Goal: Information Seeking & Learning: Learn about a topic

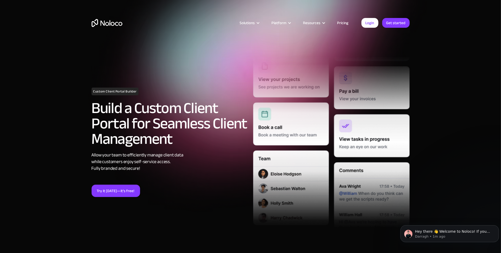
click at [341, 21] on link "Pricing" at bounding box center [343, 22] width 24 height 7
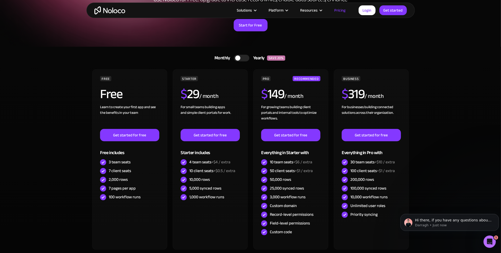
click at [119, 10] on img "home" at bounding box center [109, 10] width 31 height 8
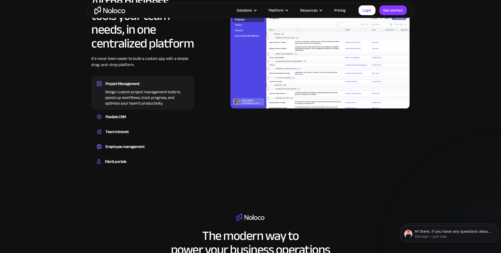
scroll to position [411, 0]
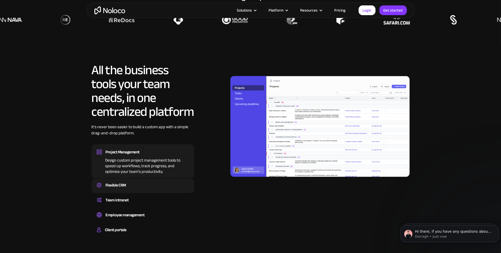
click at [152, 186] on div "Flexible CRM" at bounding box center [143, 185] width 92 height 8
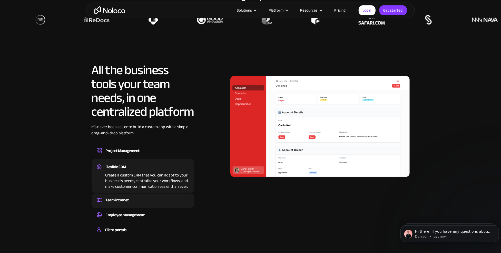
click at [143, 200] on div "Team intranet" at bounding box center [143, 200] width 92 height 8
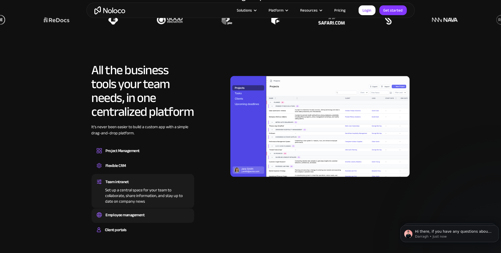
click at [142, 213] on div "Employee management" at bounding box center [125, 215] width 39 height 8
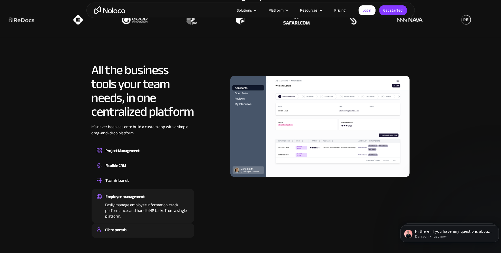
click at [138, 229] on div "Client portals" at bounding box center [143, 230] width 92 height 8
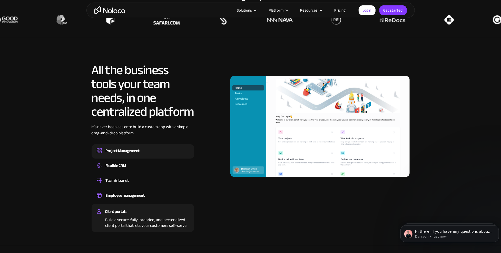
click at [151, 153] on div "Project Management" at bounding box center [143, 151] width 92 height 8
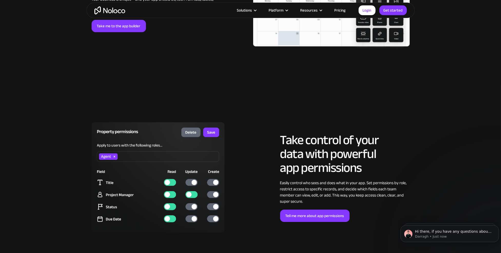
scroll to position [1095, 0]
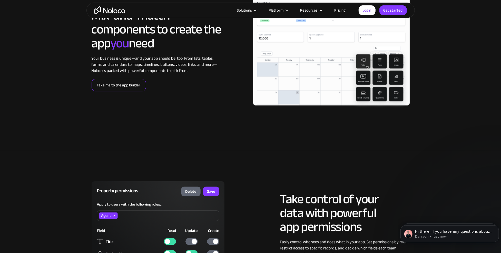
click at [125, 83] on link "Take me to the app builder" at bounding box center [119, 85] width 54 height 12
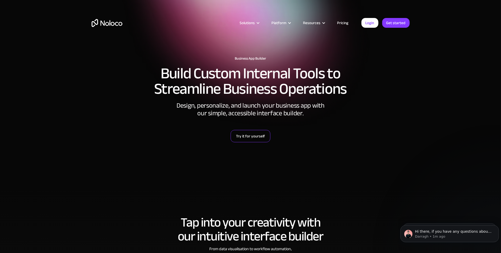
click at [253, 140] on link "Try it for yourself" at bounding box center [251, 136] width 40 height 12
click at [343, 20] on link "Pricing" at bounding box center [343, 22] width 24 height 7
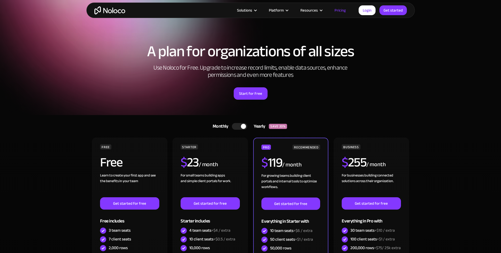
drag, startPoint x: 0, startPoint y: 0, endPoint x: 239, endPoint y: 57, distance: 245.7
click at [239, 123] on div at bounding box center [239, 126] width 15 height 7
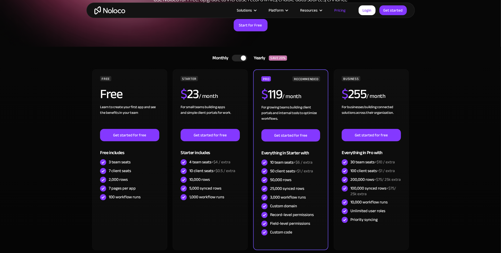
scroll to position [68, 0]
